Goal: Transaction & Acquisition: Obtain resource

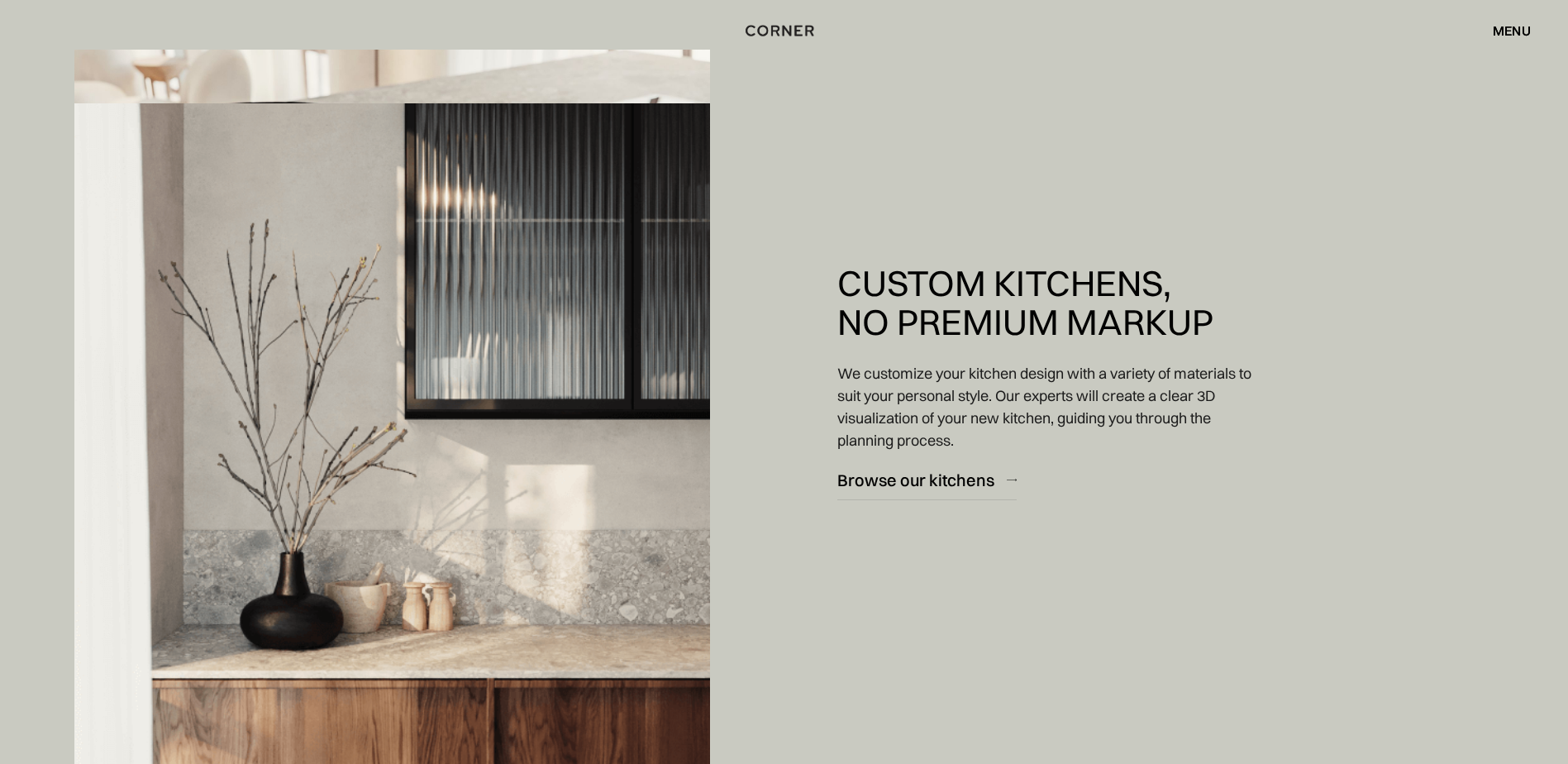
scroll to position [2811, 0]
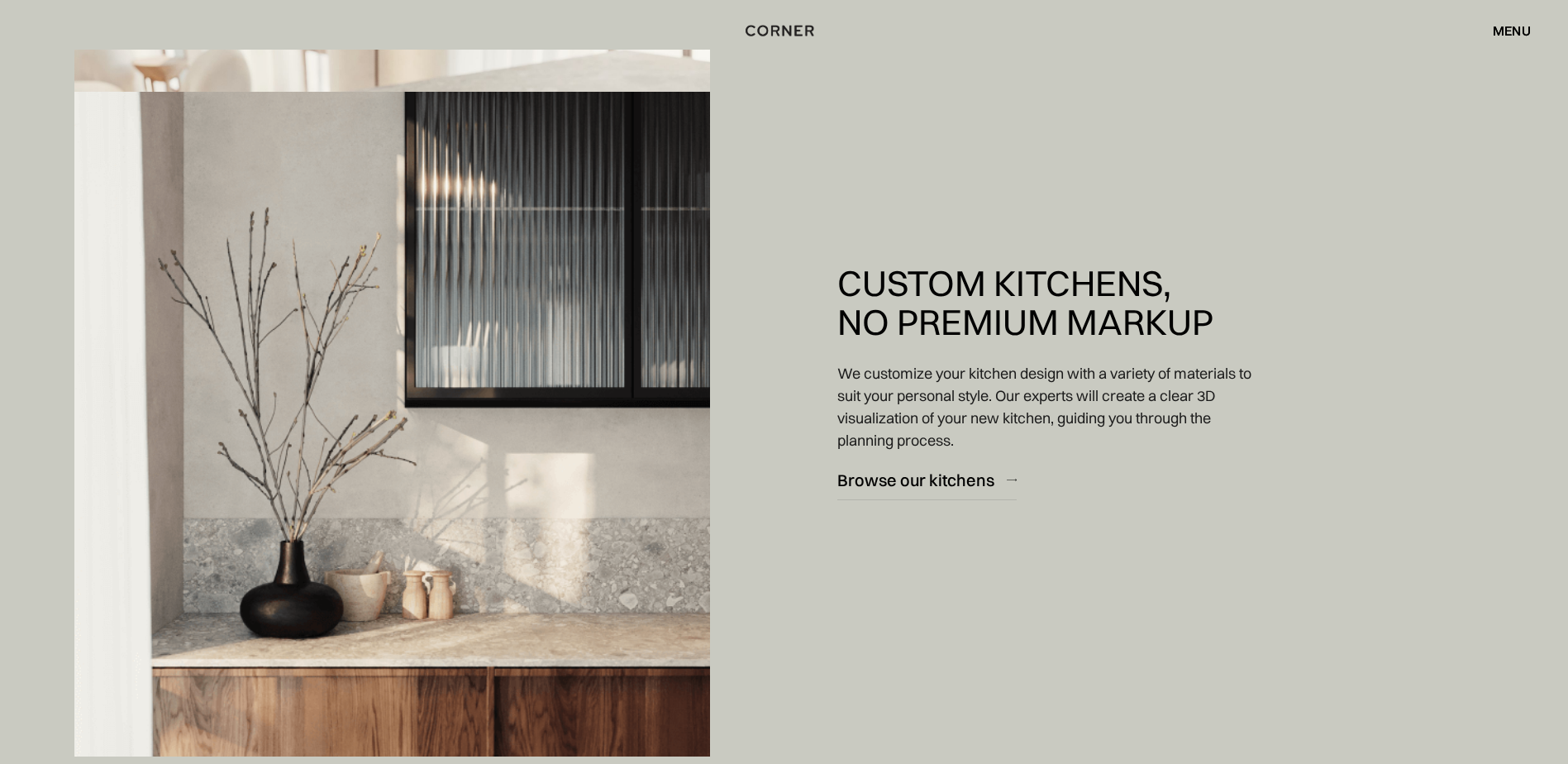
click at [1501, 28] on div "menu" at bounding box center [1512, 30] width 38 height 13
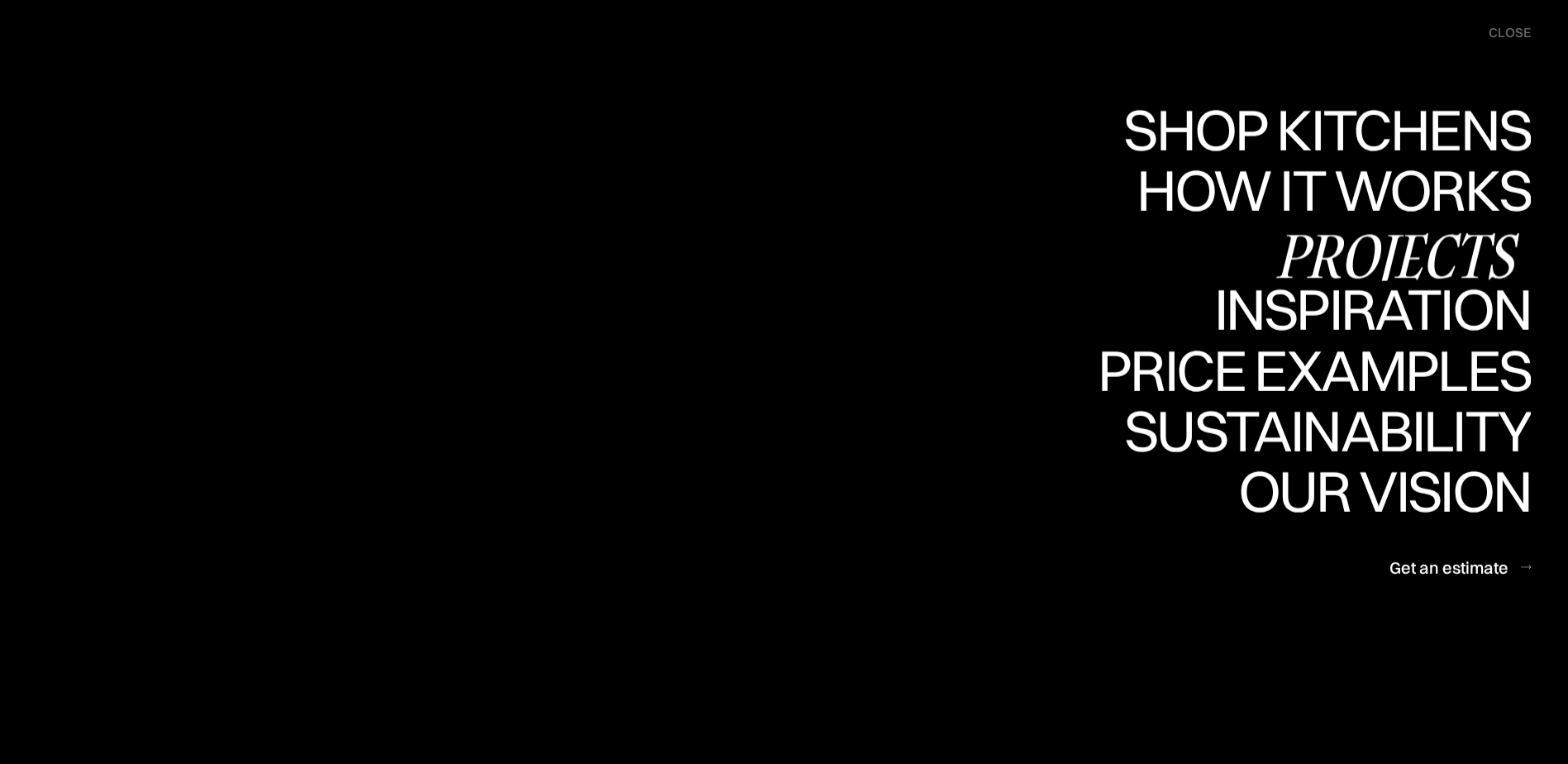
click at [0, 0] on div "Projects" at bounding box center [0, 0] width 0 height 0
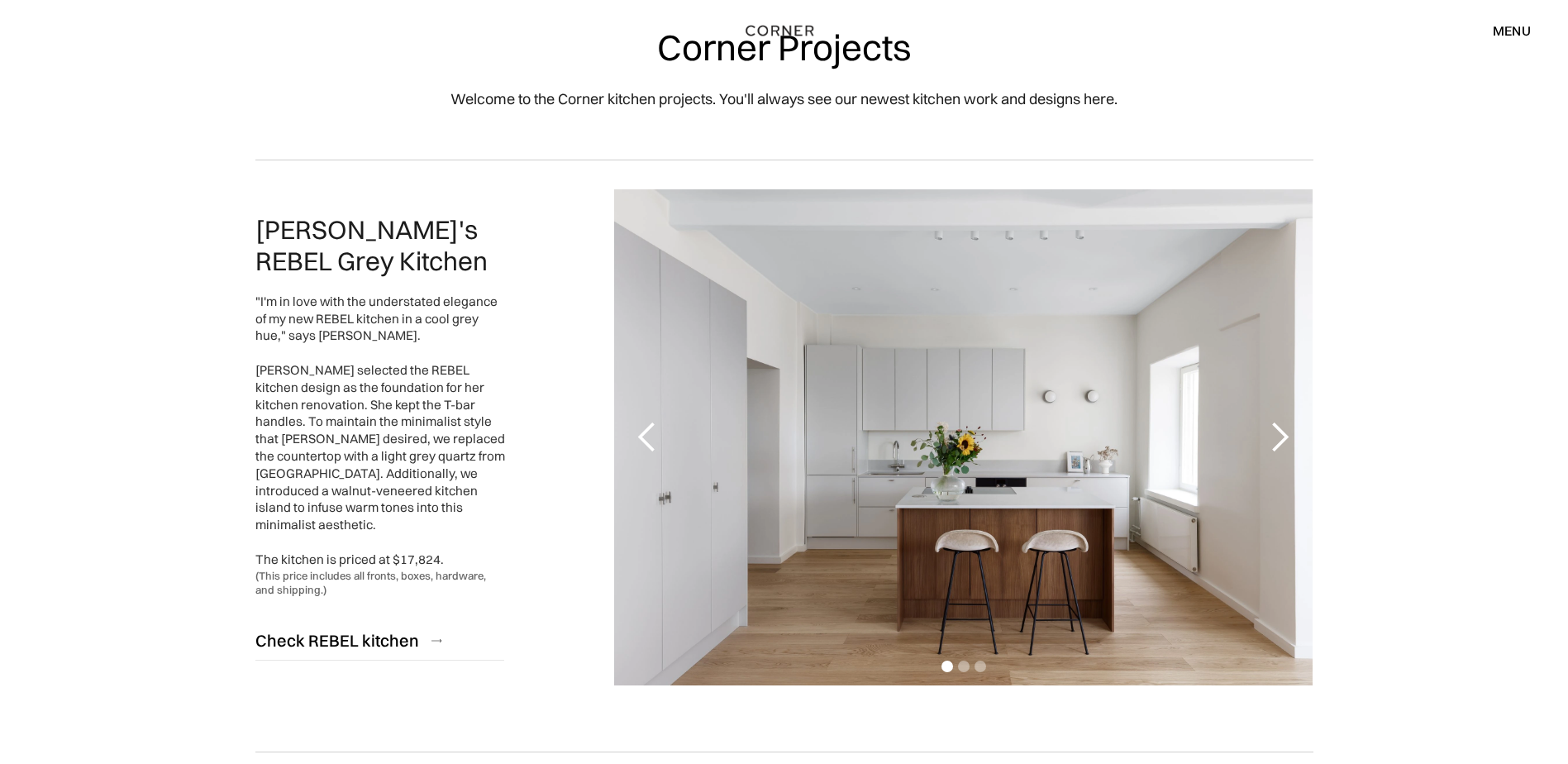
scroll to position [83, 0]
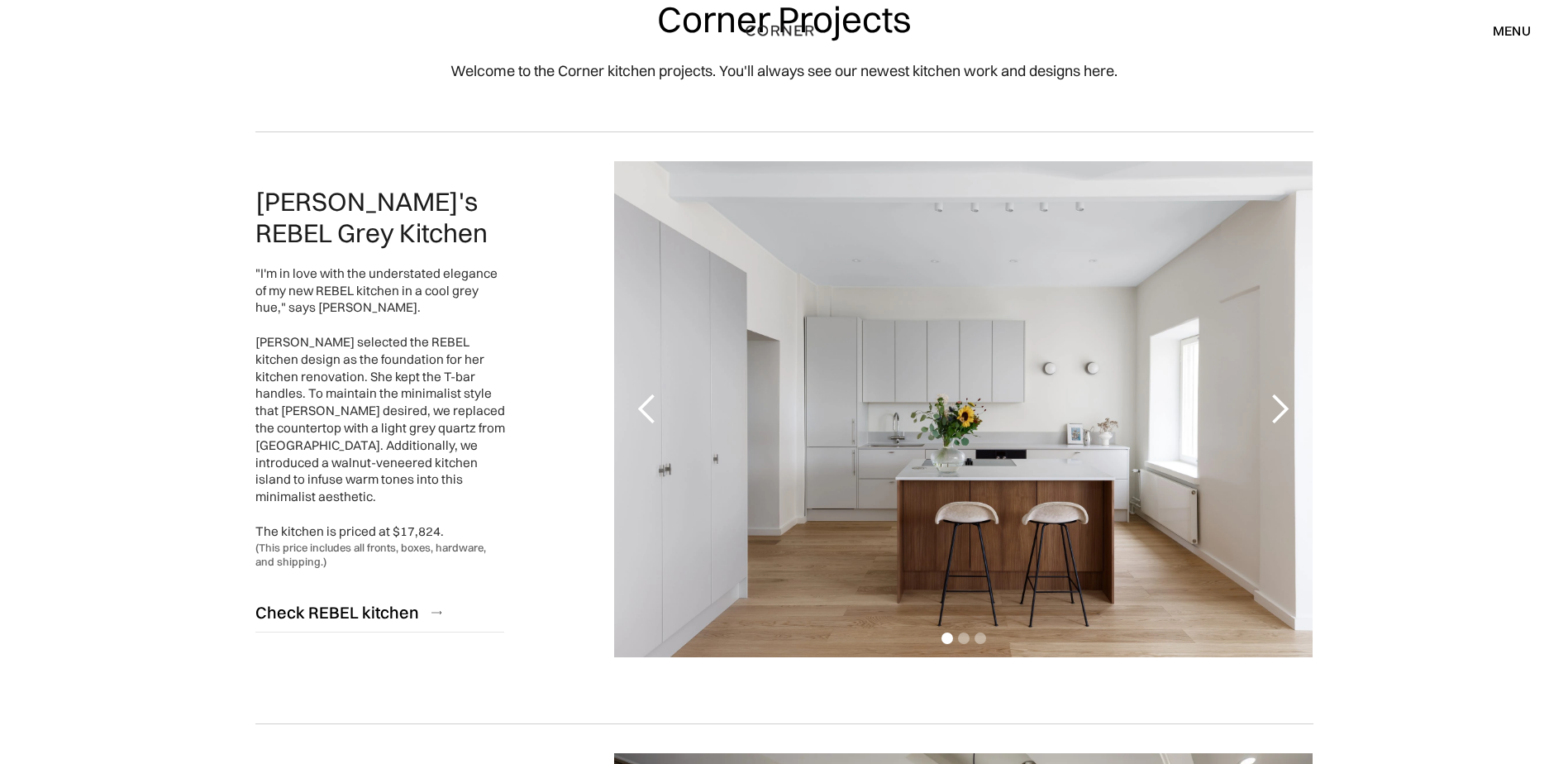
click at [1266, 403] on div "next slide" at bounding box center [1279, 408] width 33 height 33
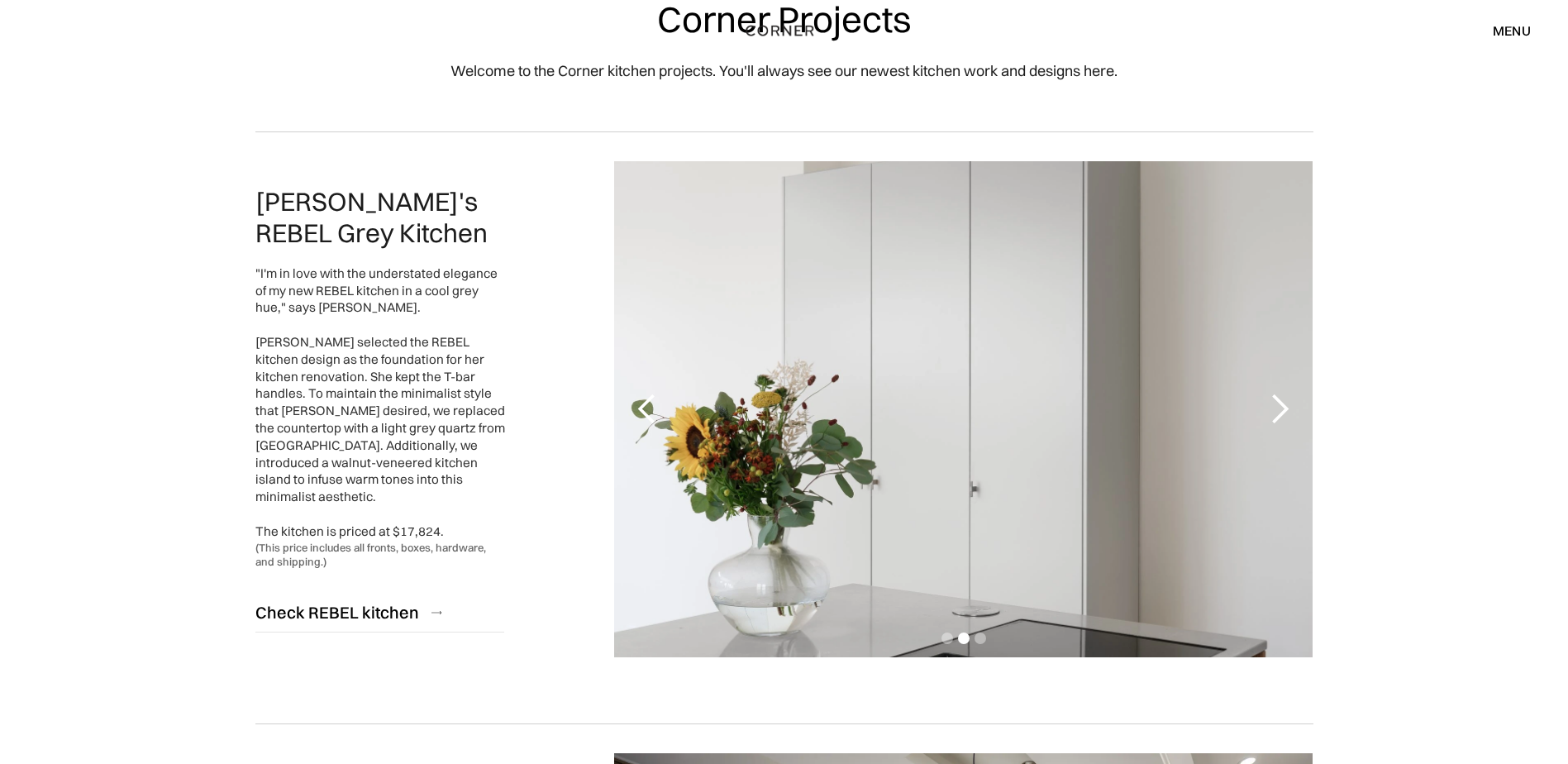
click at [1266, 403] on div "next slide" at bounding box center [1279, 408] width 33 height 33
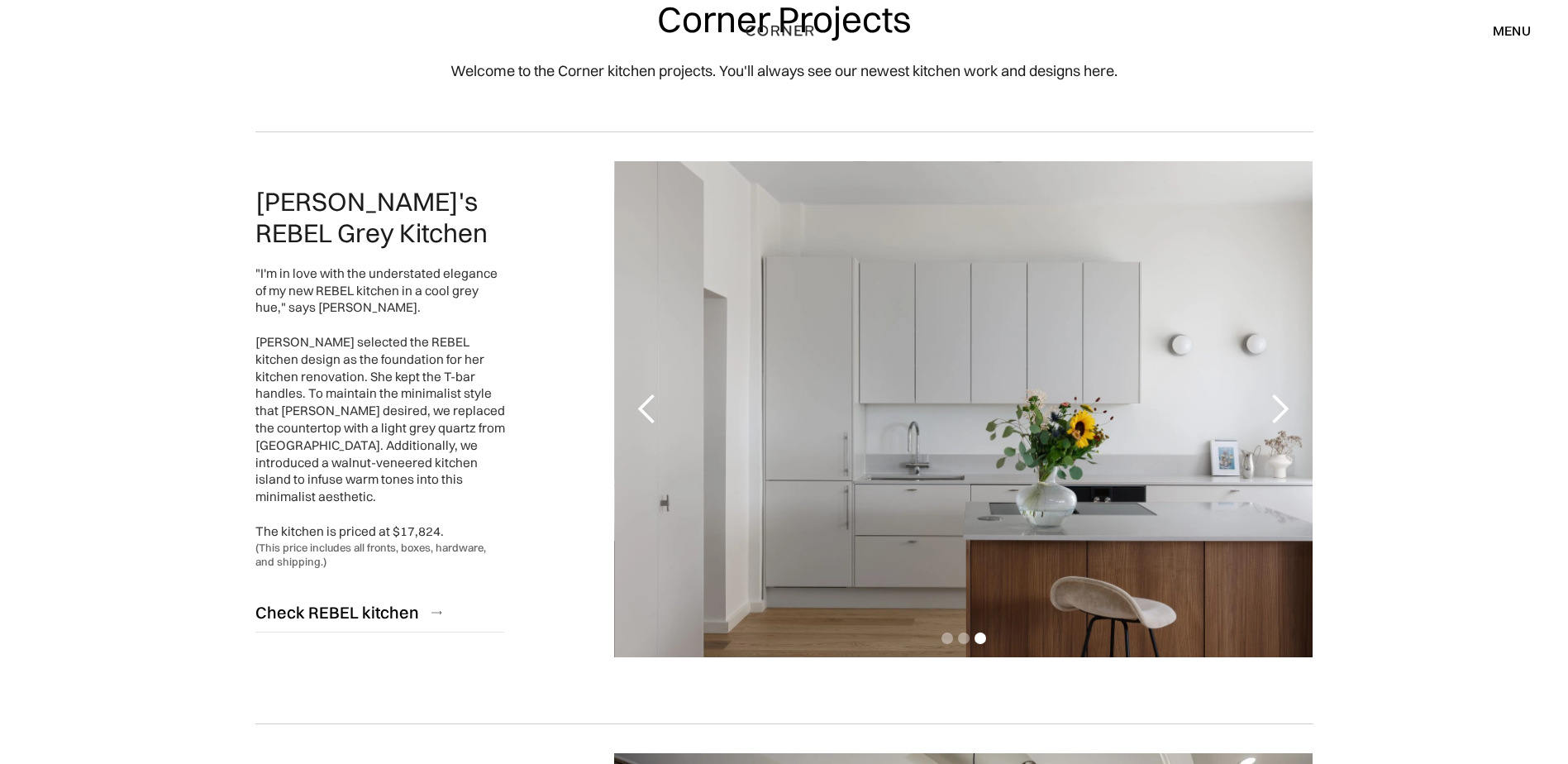
click at [1267, 403] on div "next slide" at bounding box center [1279, 408] width 33 height 33
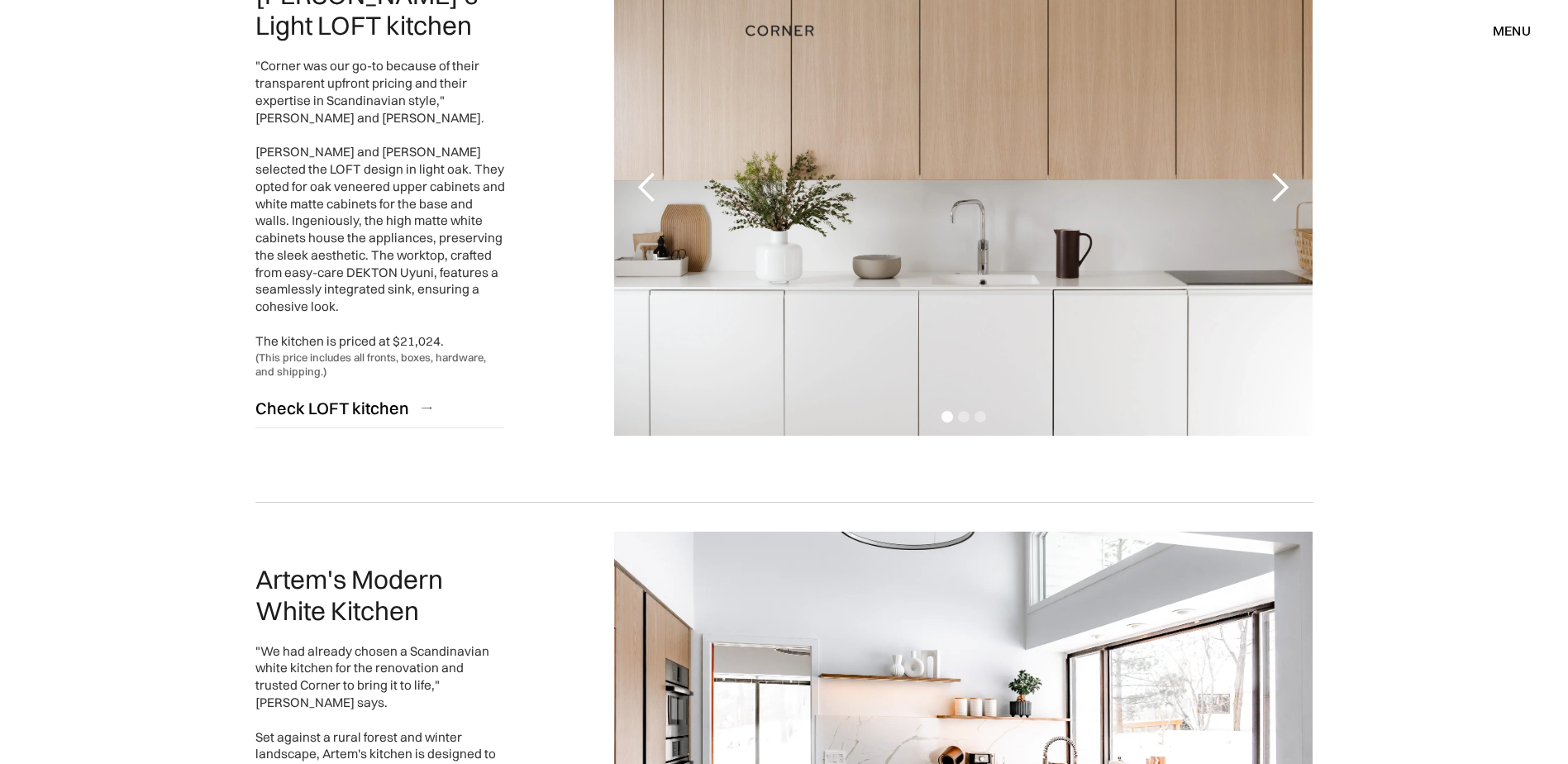
scroll to position [1902, 0]
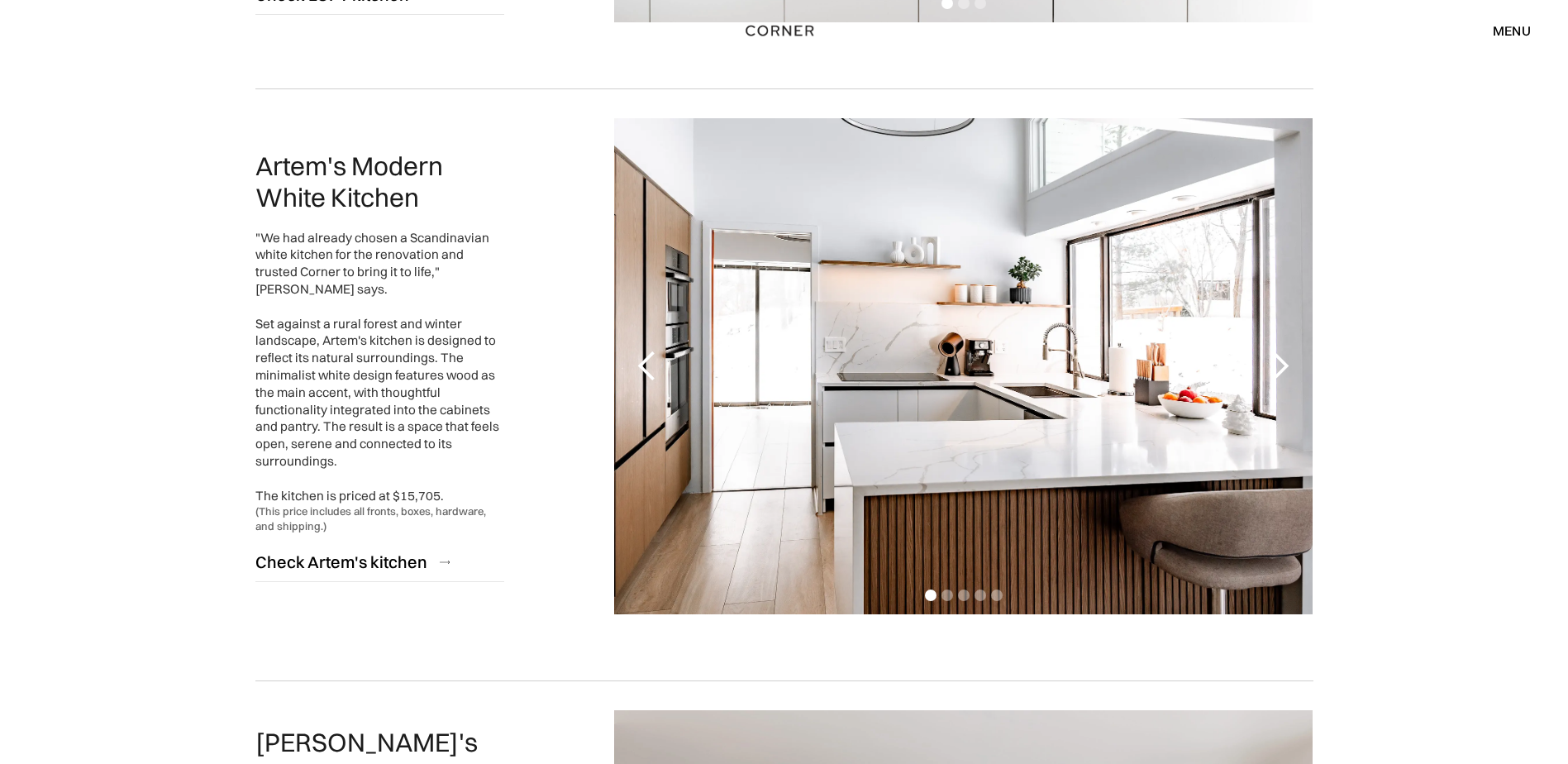
click at [1279, 367] on div "next slide" at bounding box center [1279, 366] width 33 height 33
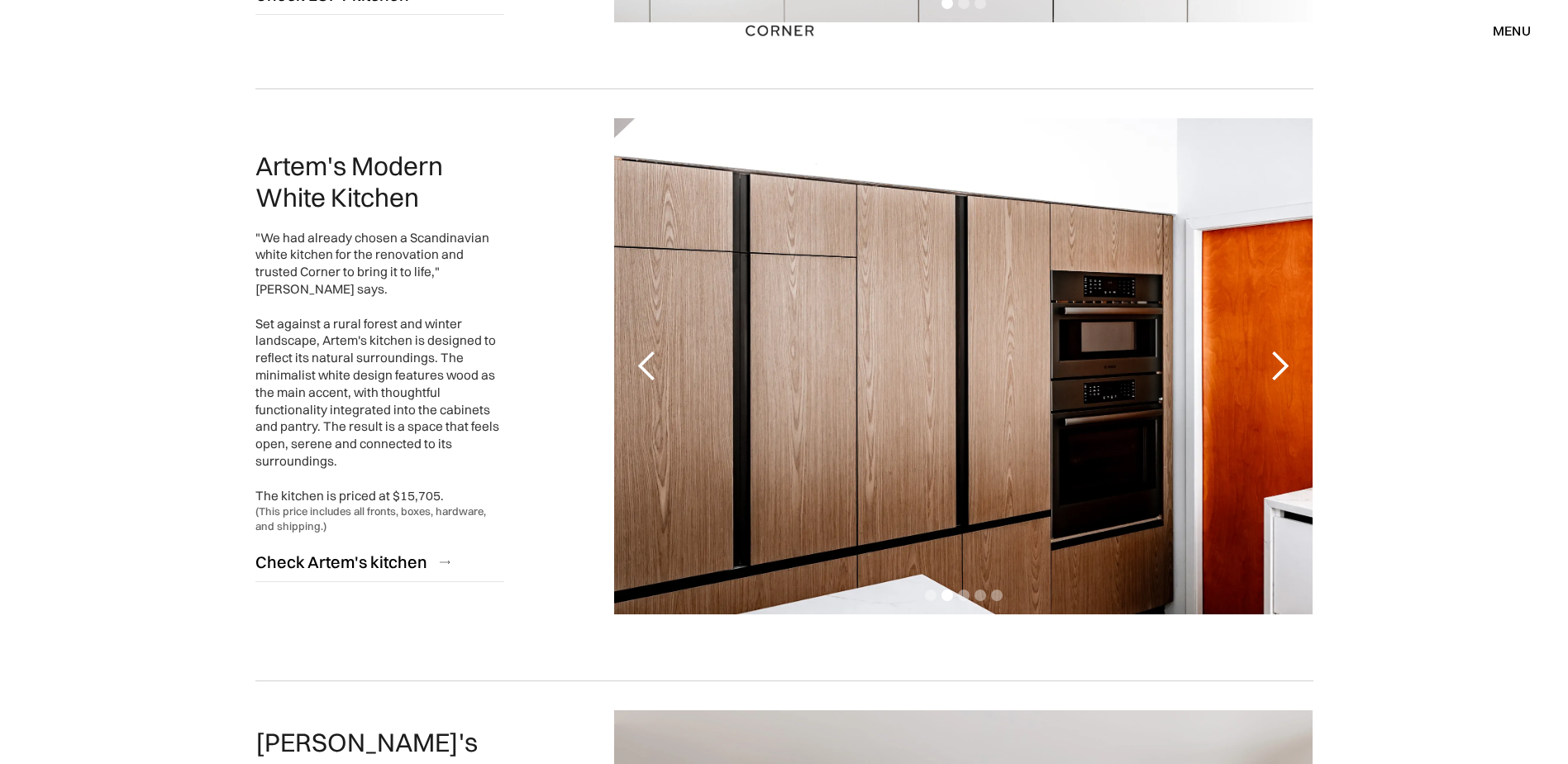
click at [1279, 367] on div "next slide" at bounding box center [1279, 366] width 33 height 33
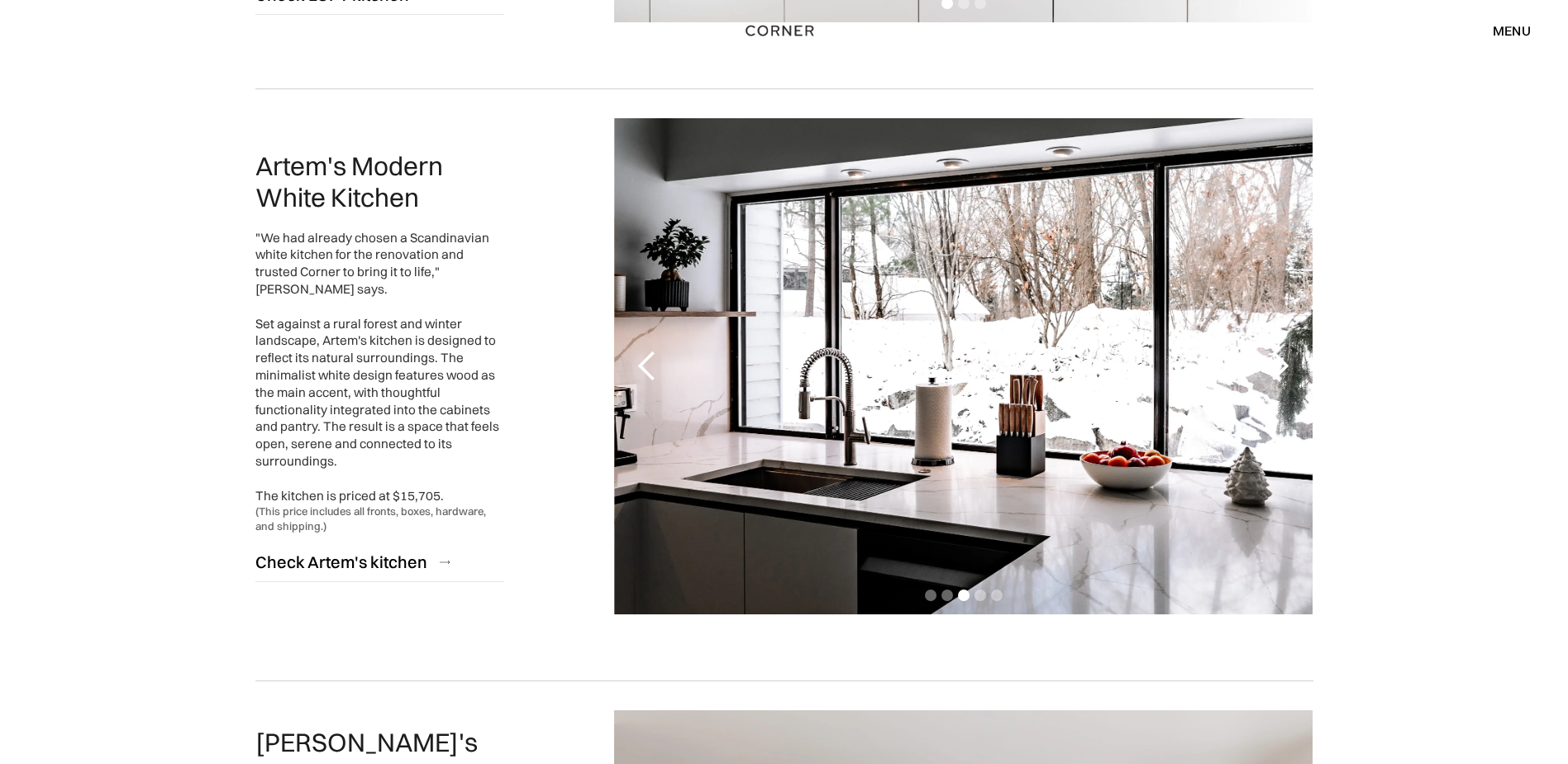
click at [1279, 367] on div "next slide" at bounding box center [1279, 366] width 33 height 33
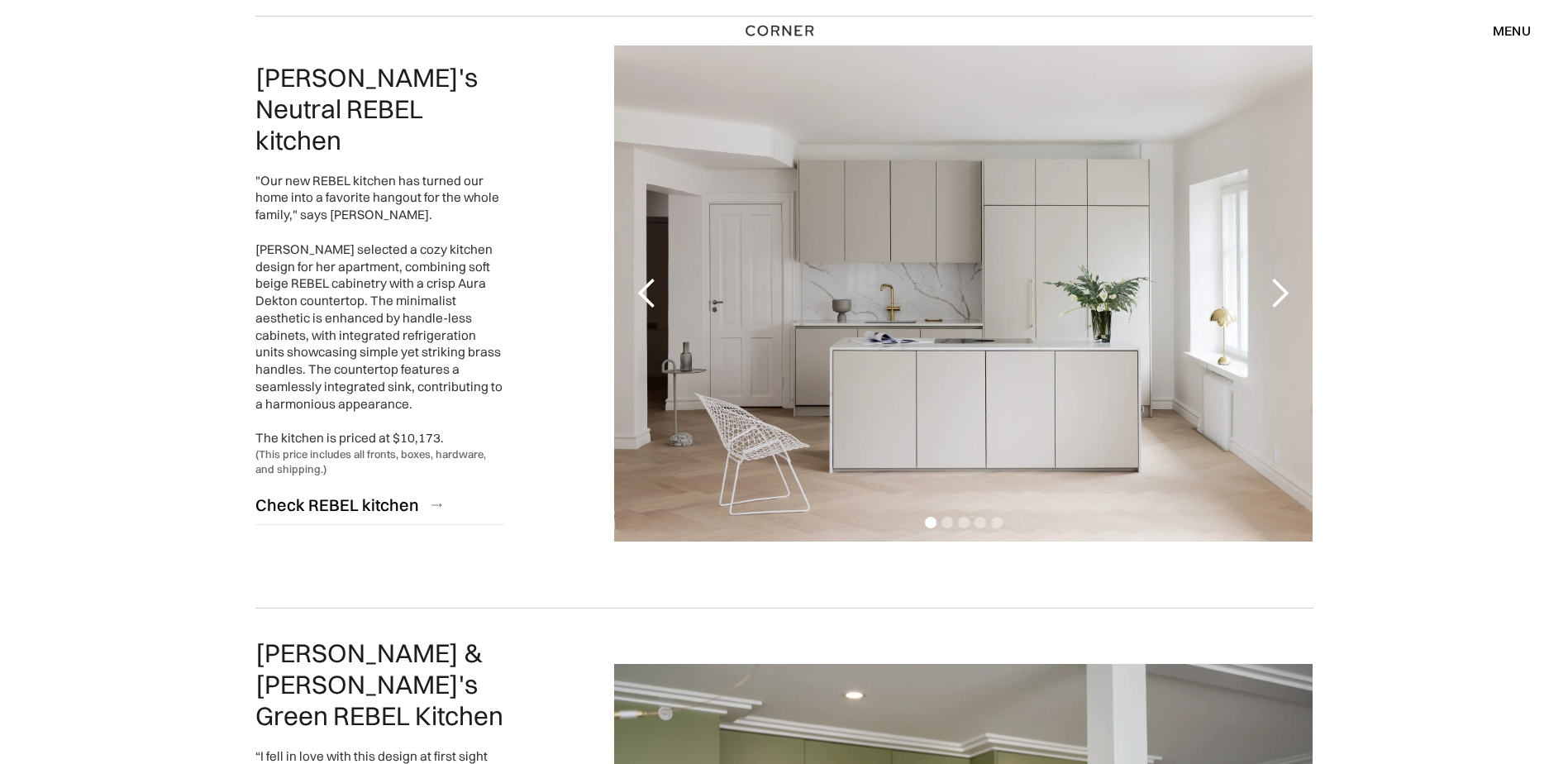
scroll to position [2398, 0]
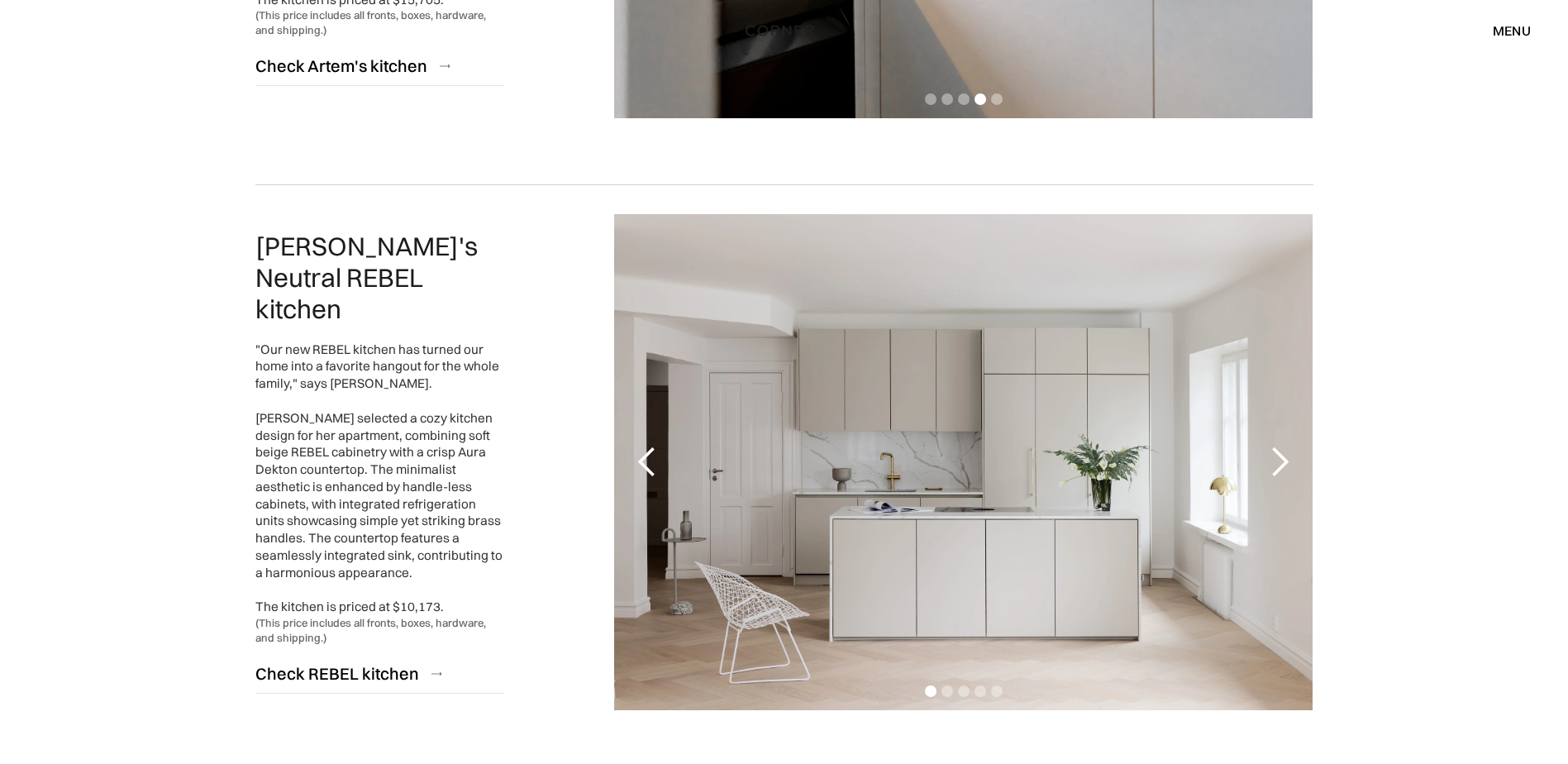
click at [1282, 463] on div "next slide" at bounding box center [1279, 462] width 33 height 33
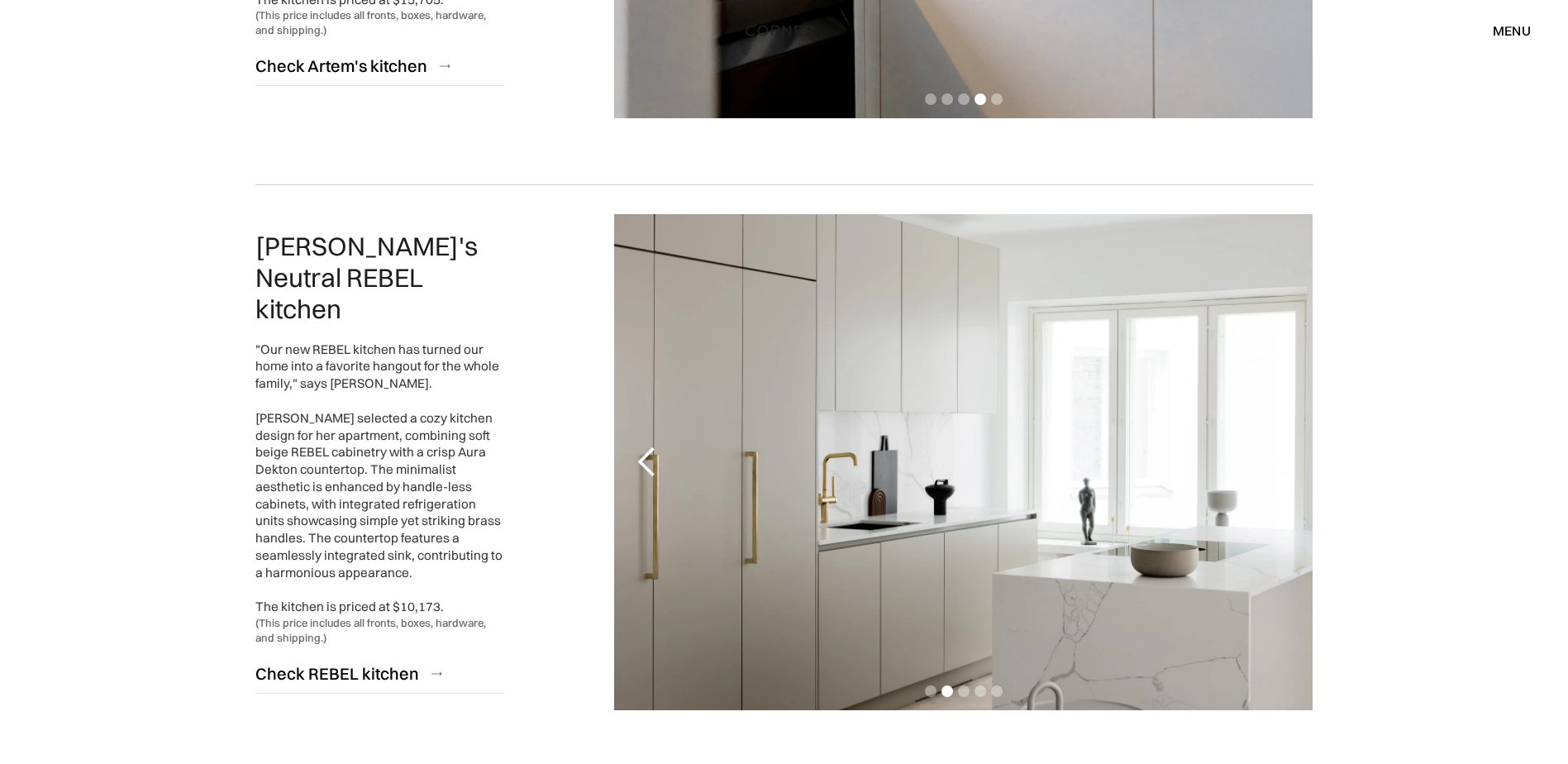
click at [1282, 463] on div "next slide" at bounding box center [1279, 462] width 33 height 33
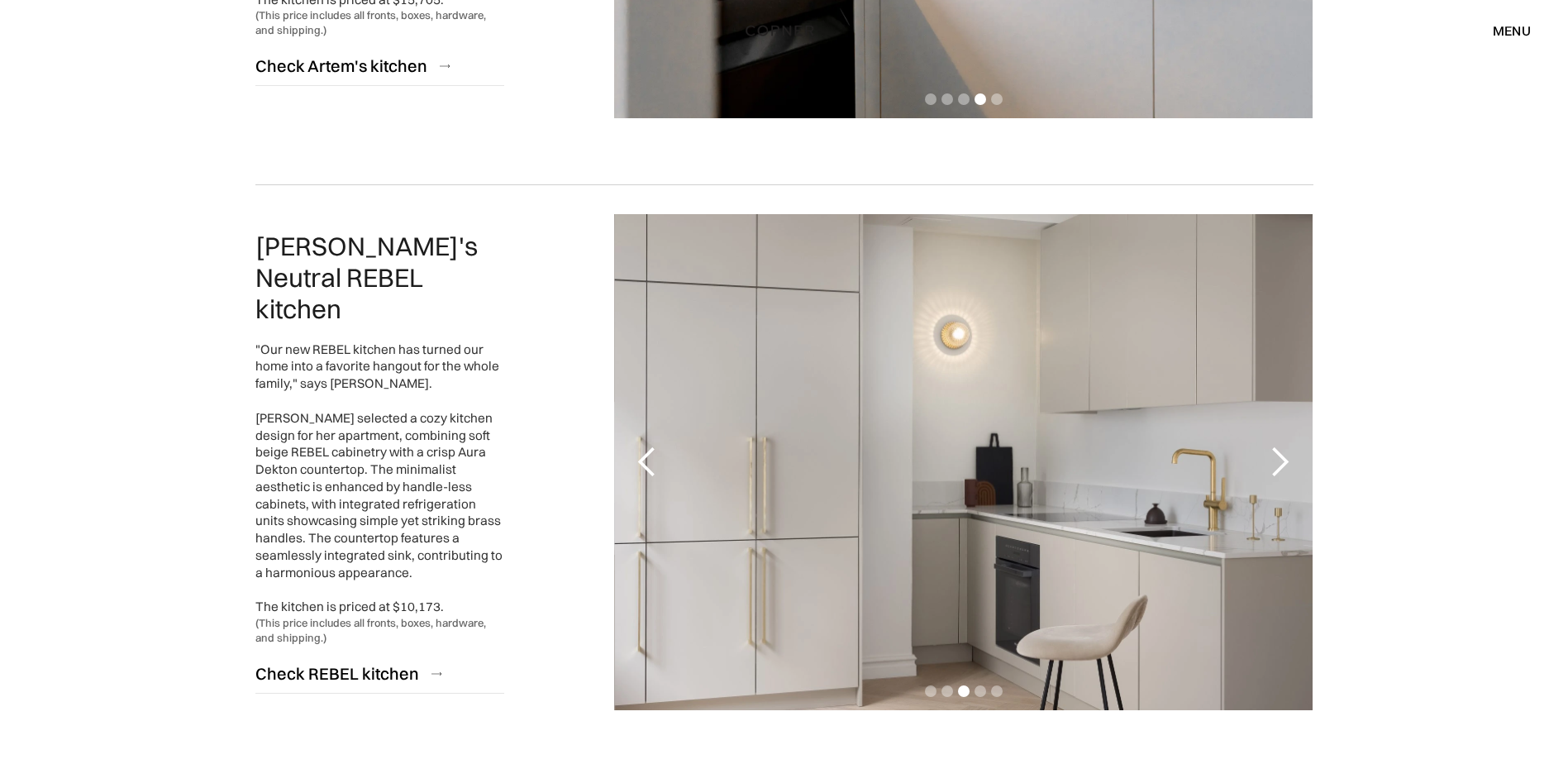
click at [1282, 463] on div "next slide" at bounding box center [1279, 462] width 33 height 33
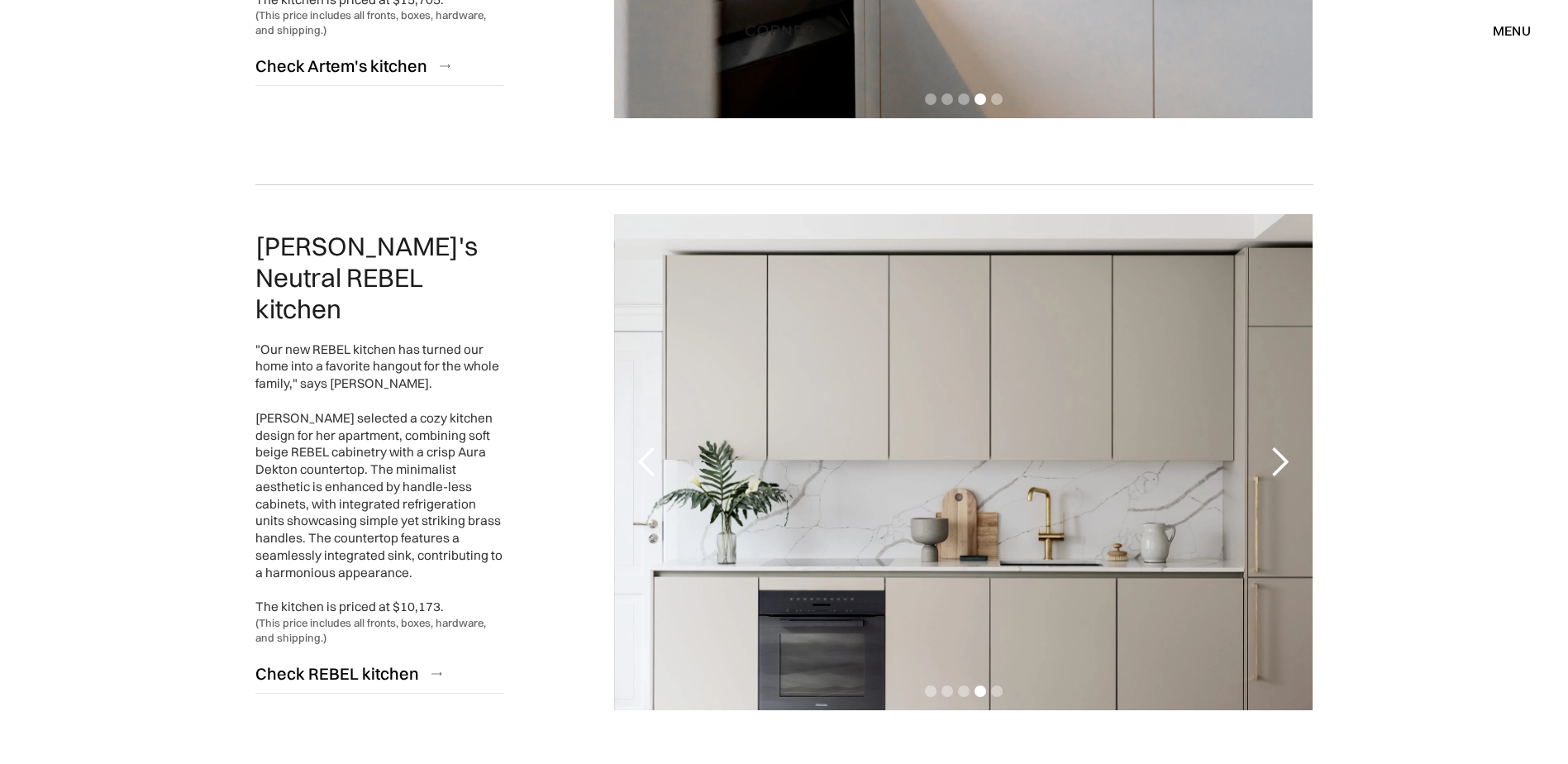
click at [1282, 463] on div "next slide" at bounding box center [1279, 462] width 33 height 33
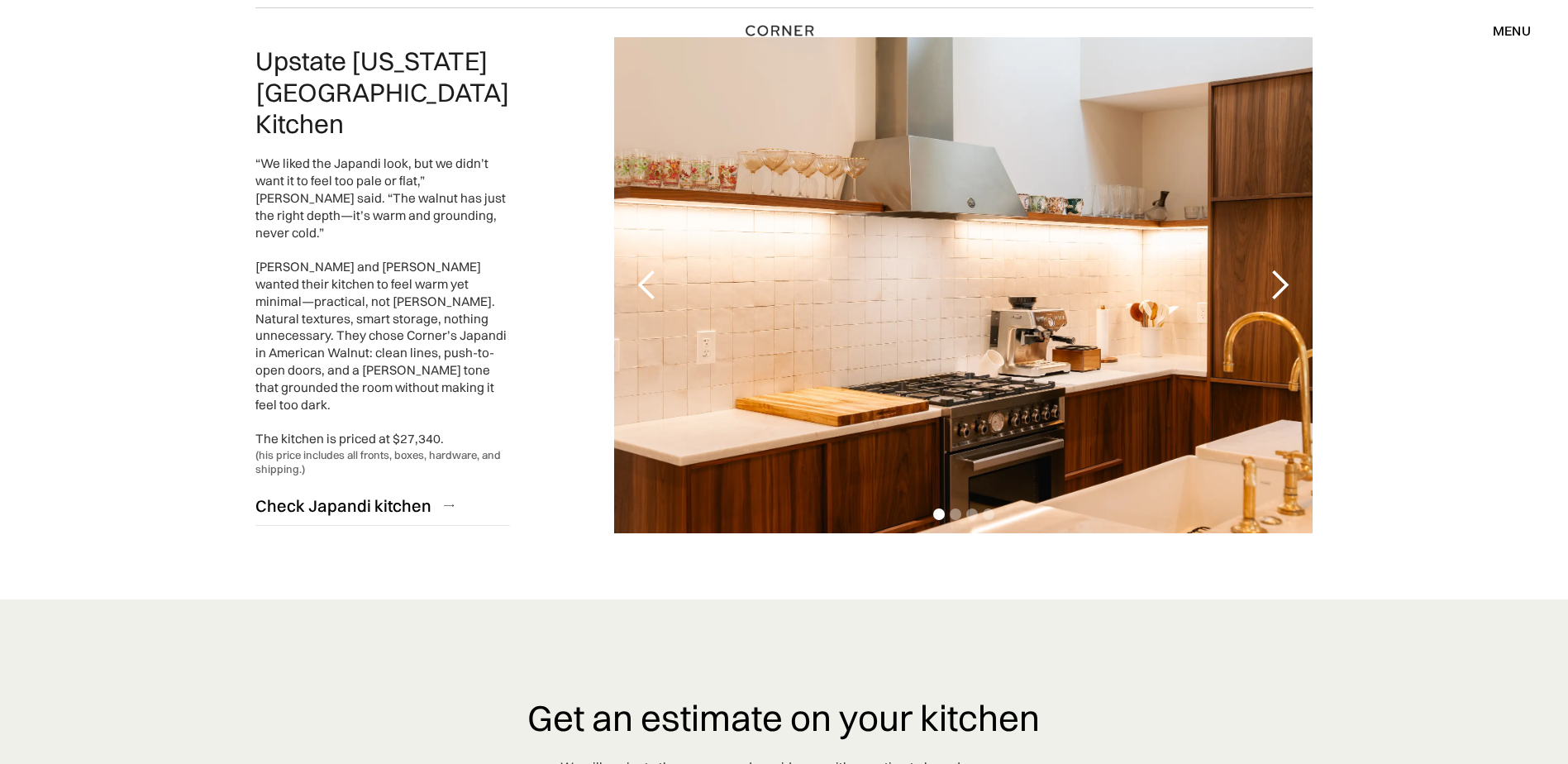
scroll to position [3969, 0]
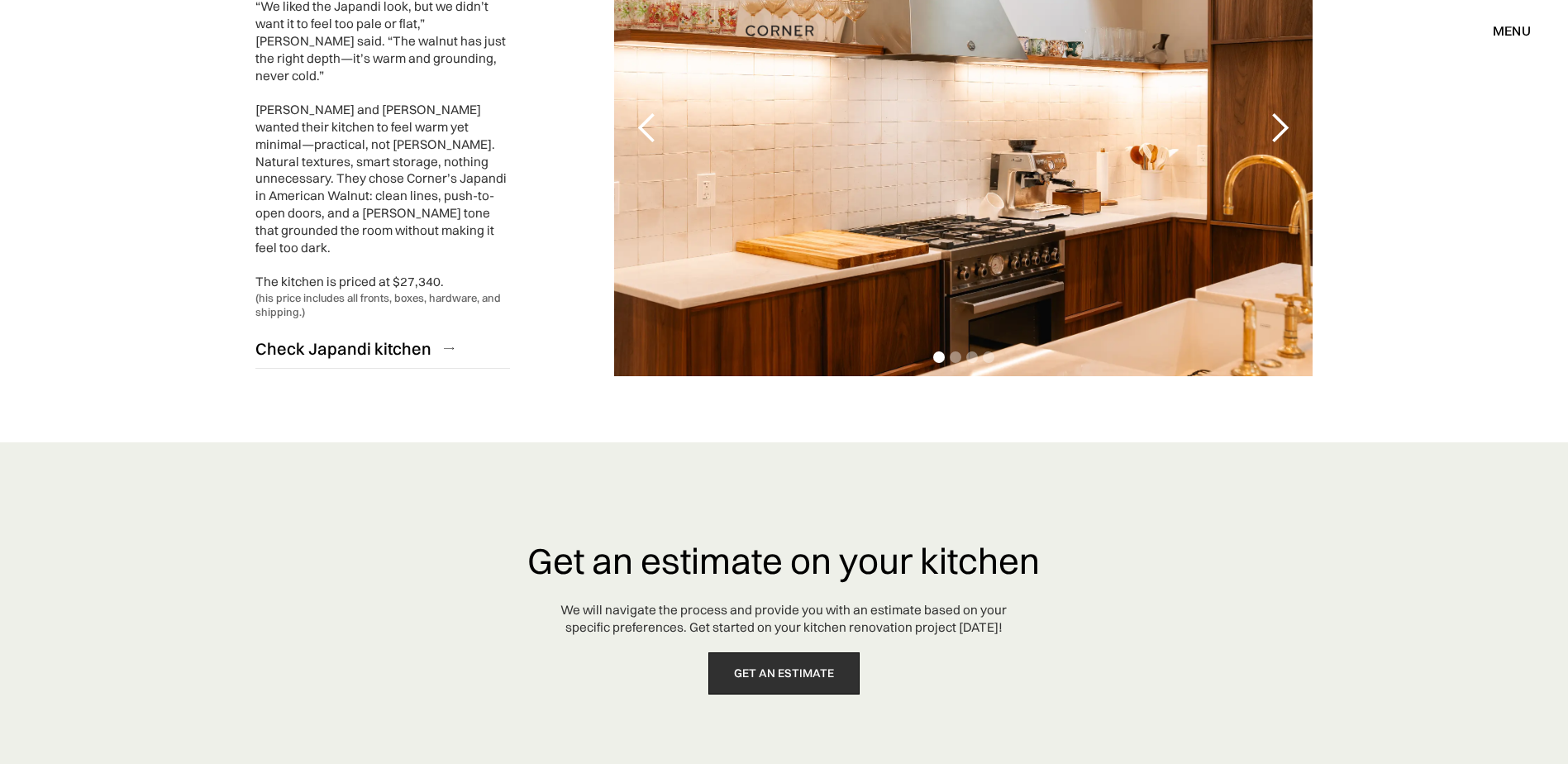
click at [802, 652] on link "get an estimate" at bounding box center [784, 673] width 151 height 42
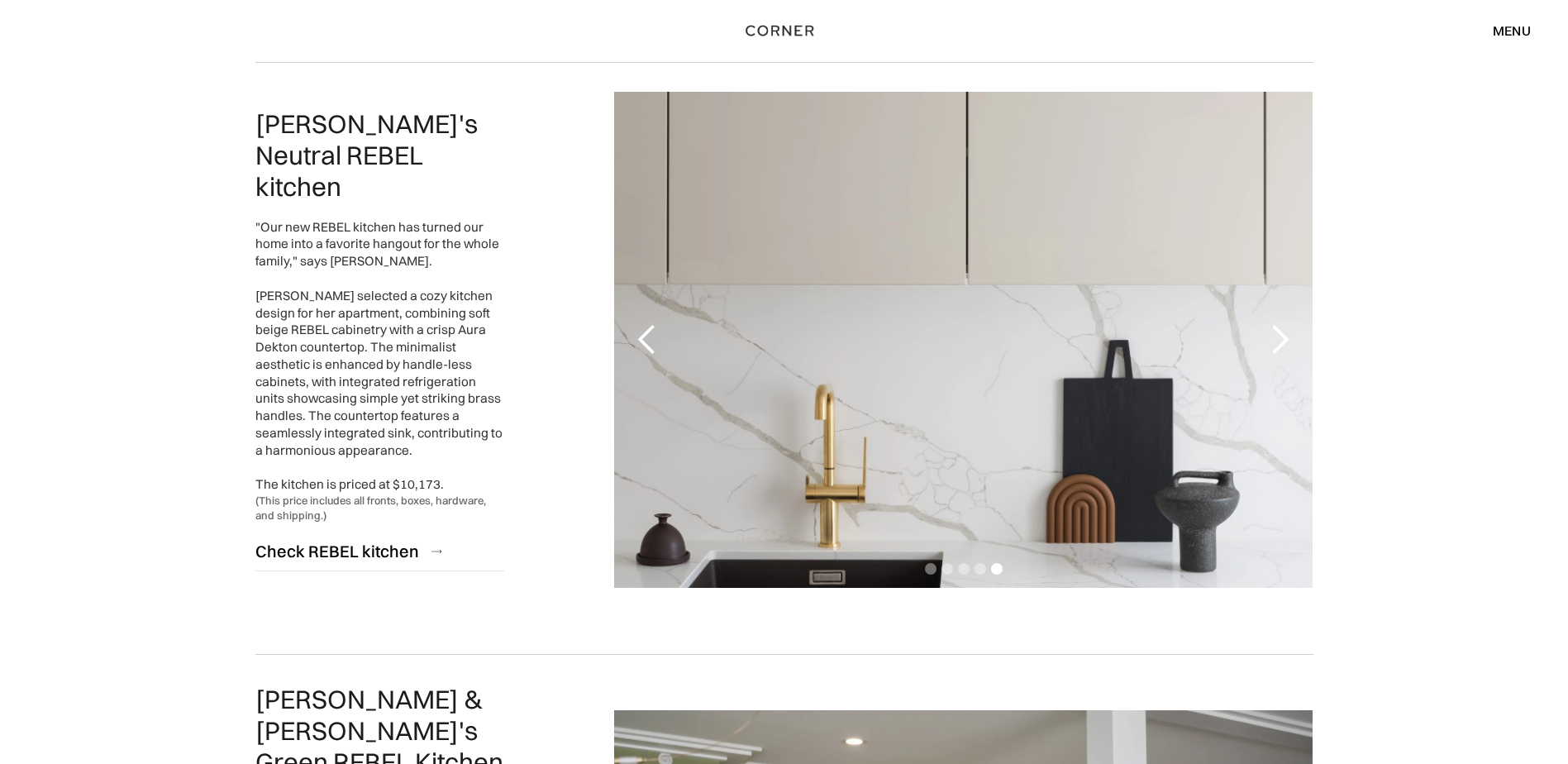
scroll to position [2480, 0]
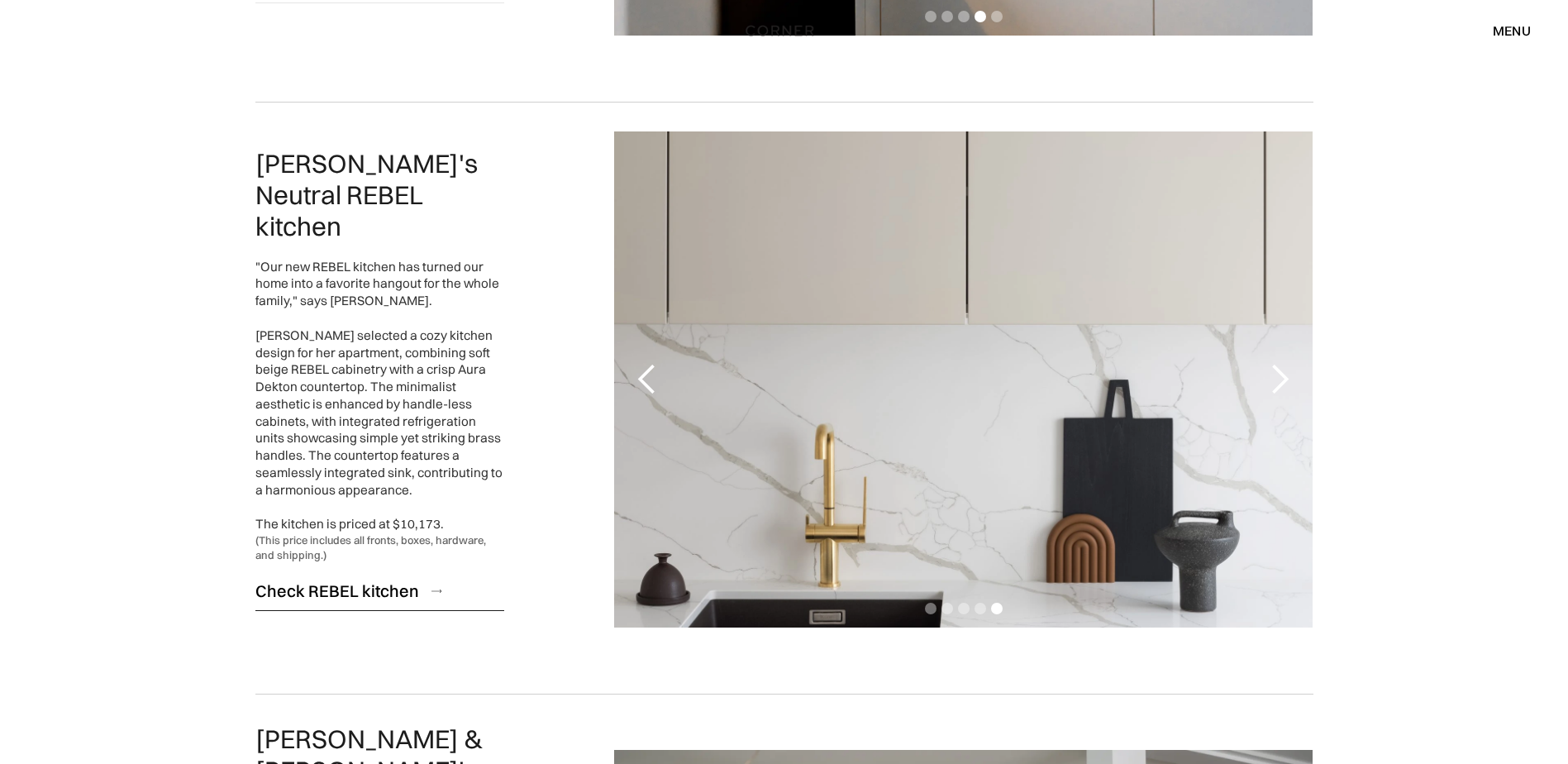
click at [368, 581] on div "Check REBEL kitchen" at bounding box center [338, 591] width 164 height 23
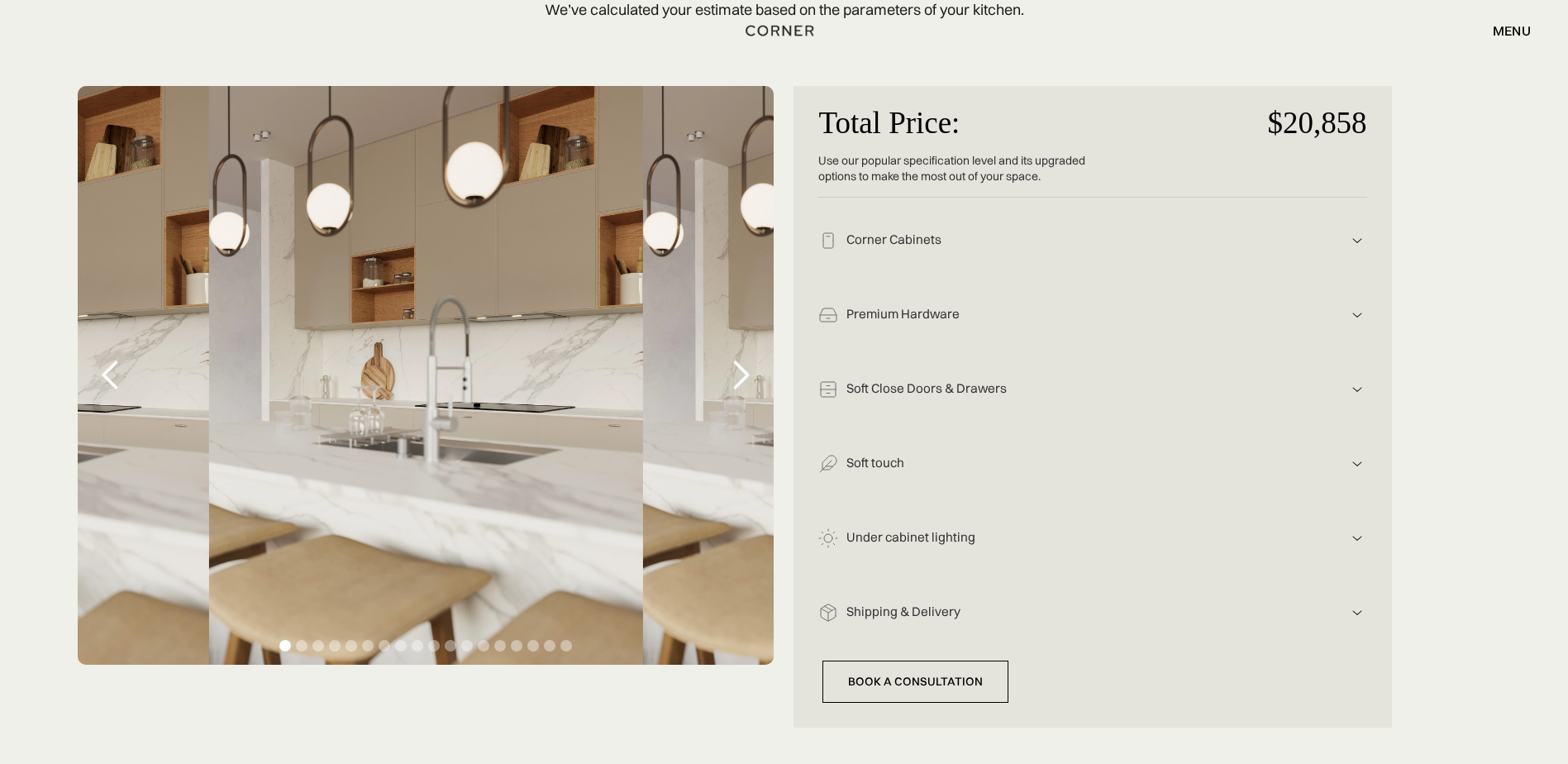
scroll to position [248, 0]
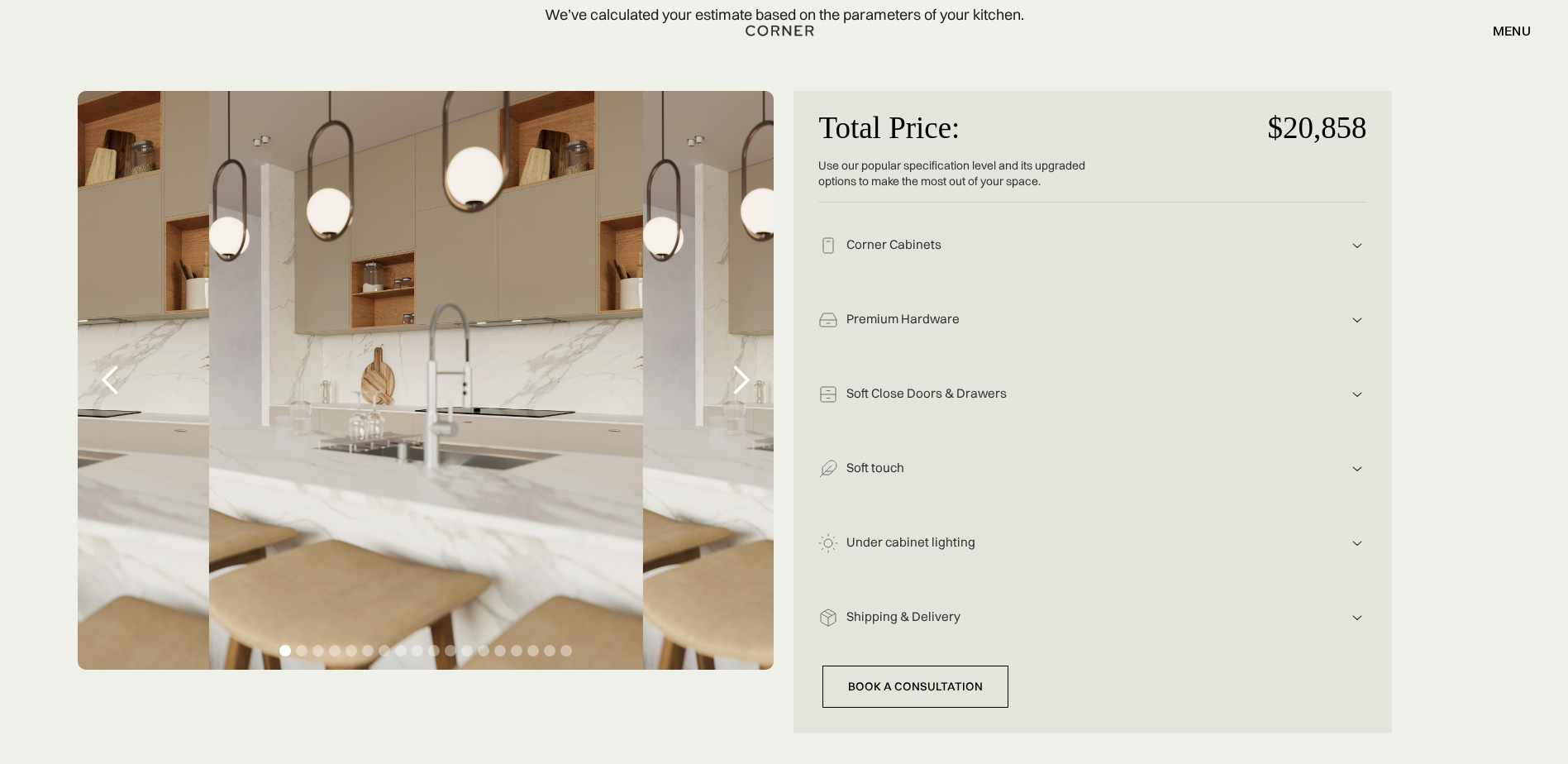
click at [736, 393] on div "next slide" at bounding box center [740, 380] width 33 height 33
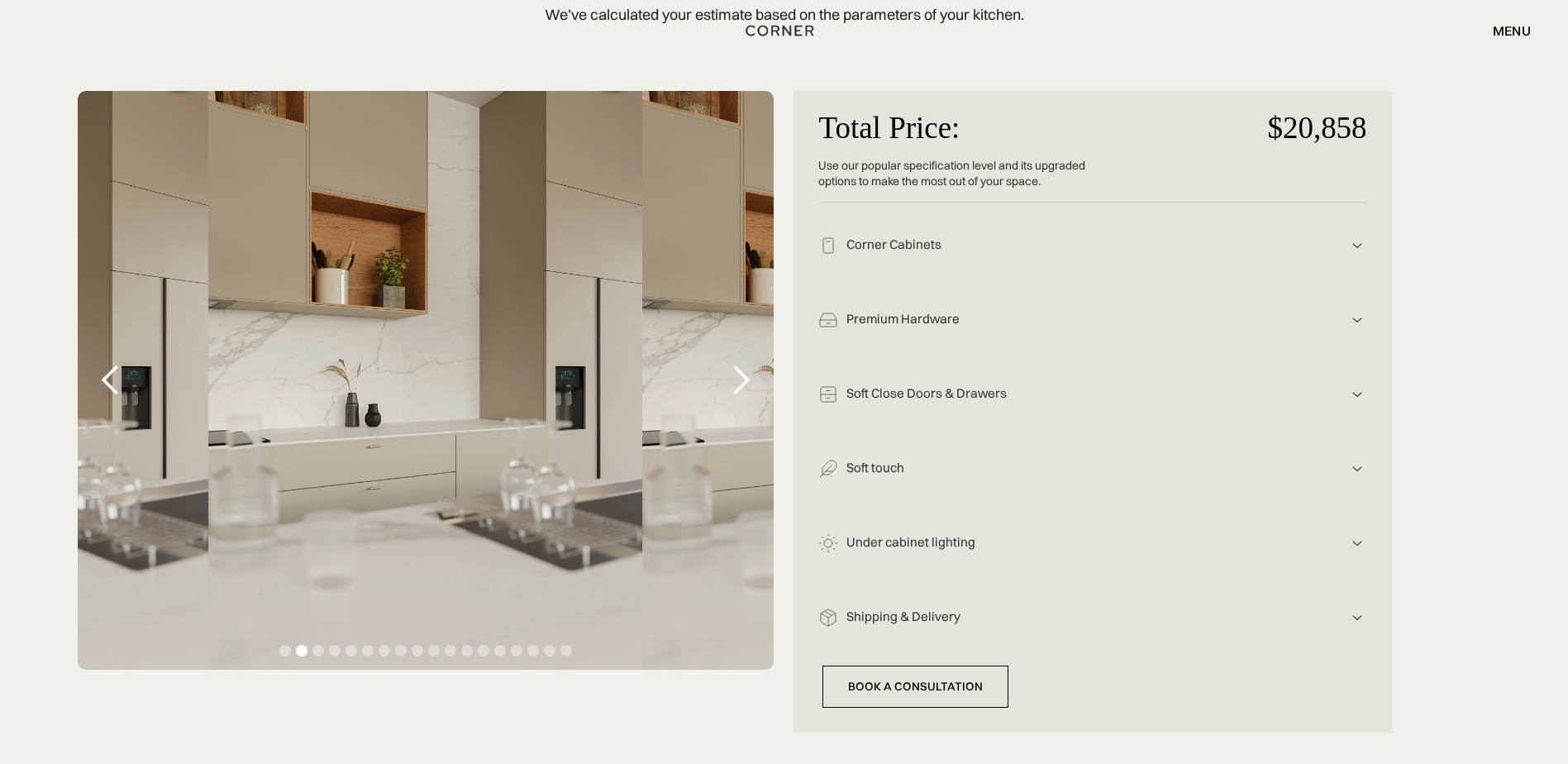
click at [738, 376] on div "next slide" at bounding box center [740, 380] width 33 height 33
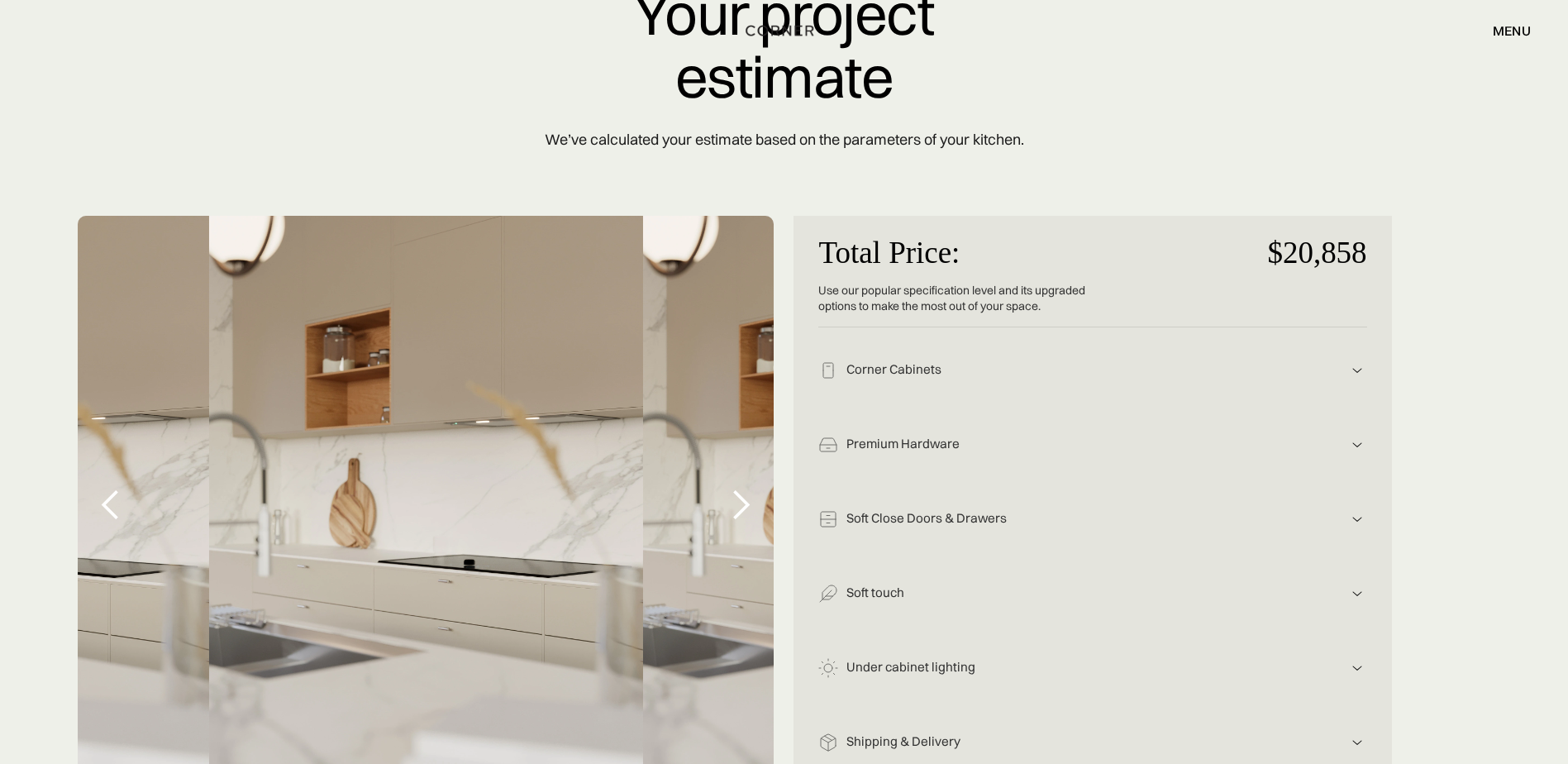
scroll to position [0, 0]
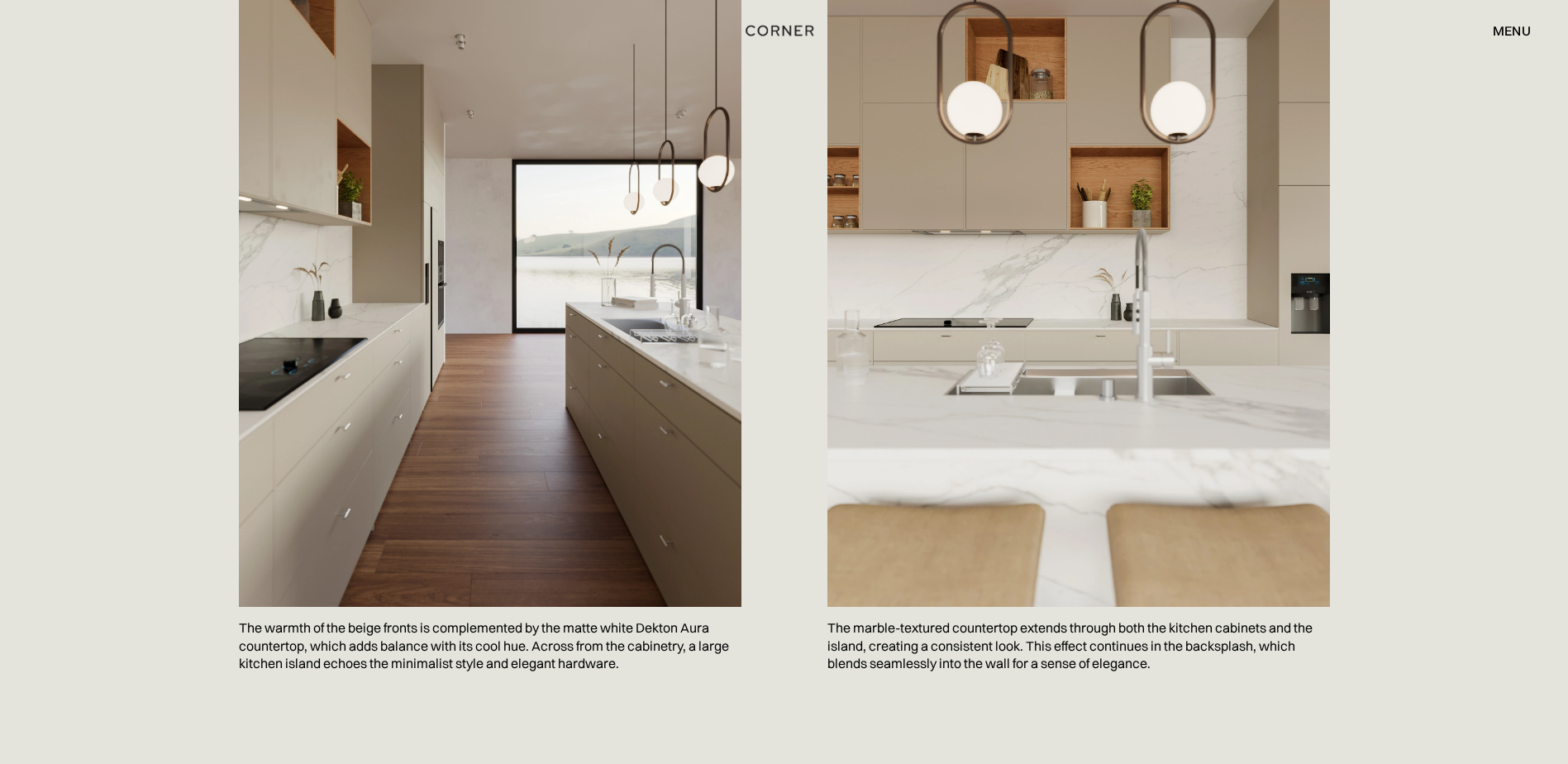
scroll to position [2729, 0]
